Goal: Task Accomplishment & Management: Manage account settings

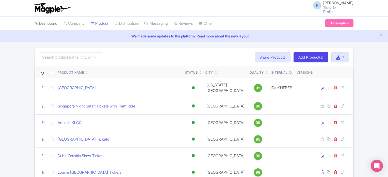
click at [45, 22] on link "Dashboard" at bounding box center [46, 24] width 23 height 14
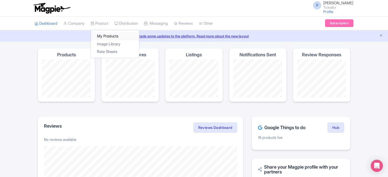
click at [103, 35] on link "My Products" at bounding box center [115, 36] width 48 height 8
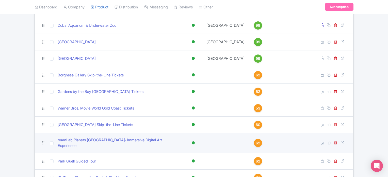
scroll to position [513, 0]
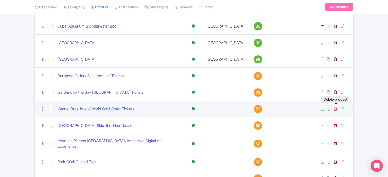
click at [336, 107] on icon at bounding box center [336, 109] width 4 height 4
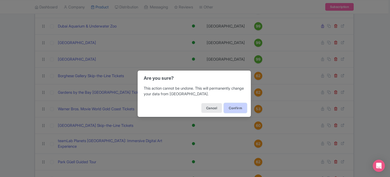
click at [241, 107] on button "Confirm" at bounding box center [235, 108] width 23 height 10
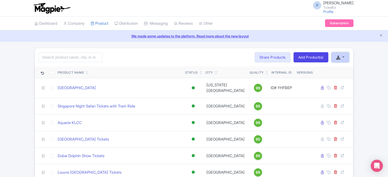
click at [342, 55] on button "button" at bounding box center [341, 57] width 18 height 10
click at [352, 74] on link "Download Product List" at bounding box center [357, 77] width 50 height 8
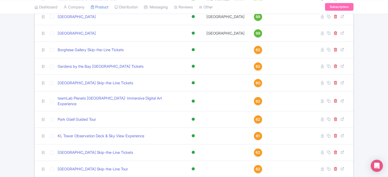
scroll to position [538, 0]
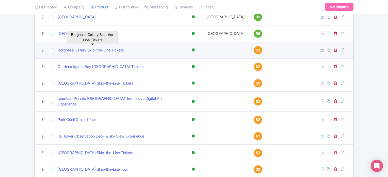
click at [97, 47] on link "Borghese Gallery Skip-the-Line Tickets" at bounding box center [91, 50] width 66 height 6
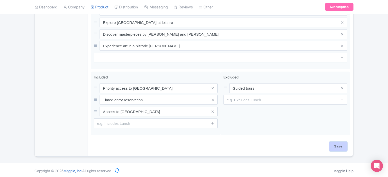
scroll to position [240, 0]
click at [339, 144] on input "Save" at bounding box center [339, 146] width 18 height 10
type input "Saving..."
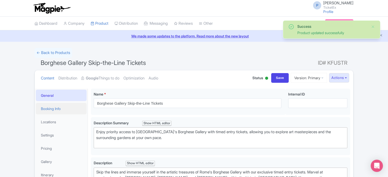
click at [58, 107] on link "Booking Info" at bounding box center [61, 108] width 51 height 11
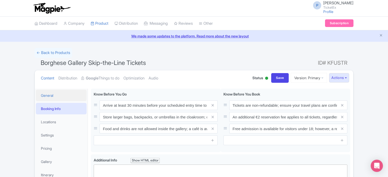
click at [55, 92] on link "General" at bounding box center [61, 94] width 51 height 11
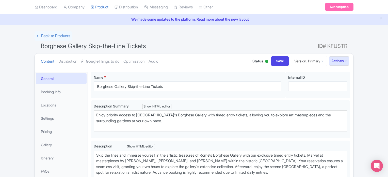
scroll to position [16, 0]
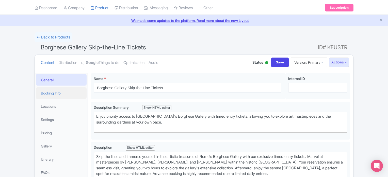
click at [54, 93] on link "Booking Info" at bounding box center [61, 92] width 51 height 11
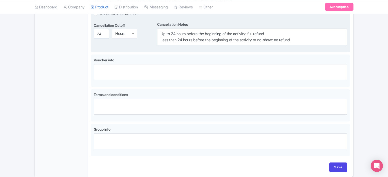
scroll to position [284, 0]
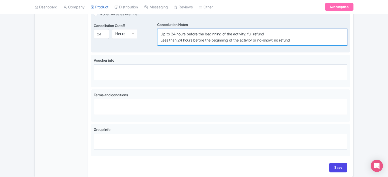
click at [176, 33] on textarea "Up to 24 hours before the beginning of the activity: full refund Less than 24 h…" at bounding box center [252, 37] width 190 height 17
click at [260, 32] on textarea "Up to 24 hours before the beginning of the activity: full refund Less than 24 h…" at bounding box center [252, 37] width 190 height 17
click at [285, 40] on textarea "Up to 24 hours before the beginning of the activity: full refund Less than 24 h…" at bounding box center [252, 37] width 190 height 17
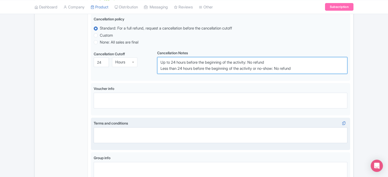
scroll to position [305, 0]
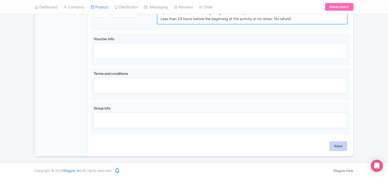
type textarea "Up to 24 hours before the beginning of the activity: No refund Less than 24 hou…"
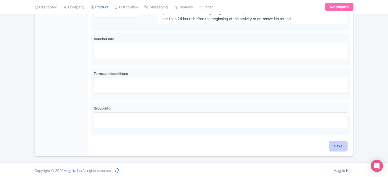
click at [339, 145] on input "Save" at bounding box center [339, 146] width 18 height 10
type input "Saving..."
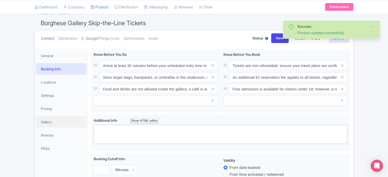
scroll to position [41, 0]
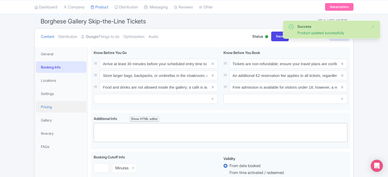
click at [48, 104] on link "Pricing" at bounding box center [61, 106] width 51 height 11
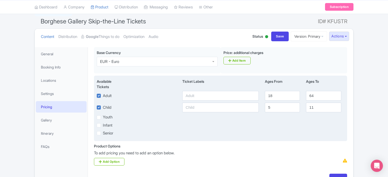
scroll to position [74, 0]
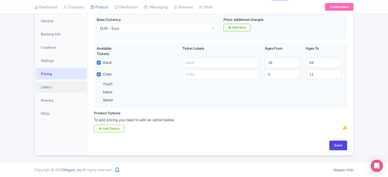
click at [44, 89] on link "Gallery" at bounding box center [61, 86] width 51 height 11
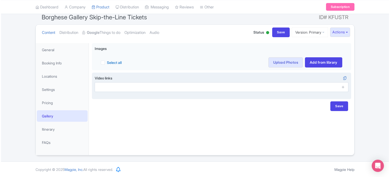
scroll to position [45, 0]
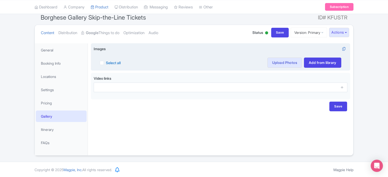
click at [106, 62] on label "Select all" at bounding box center [113, 62] width 15 height 5
click at [106, 62] on input "Select all" at bounding box center [107, 60] width 3 height 3
checkbox input "true"
click at [274, 61] on link "Upload Photos" at bounding box center [285, 62] width 35 height 10
